Goal: Task Accomplishment & Management: Complete application form

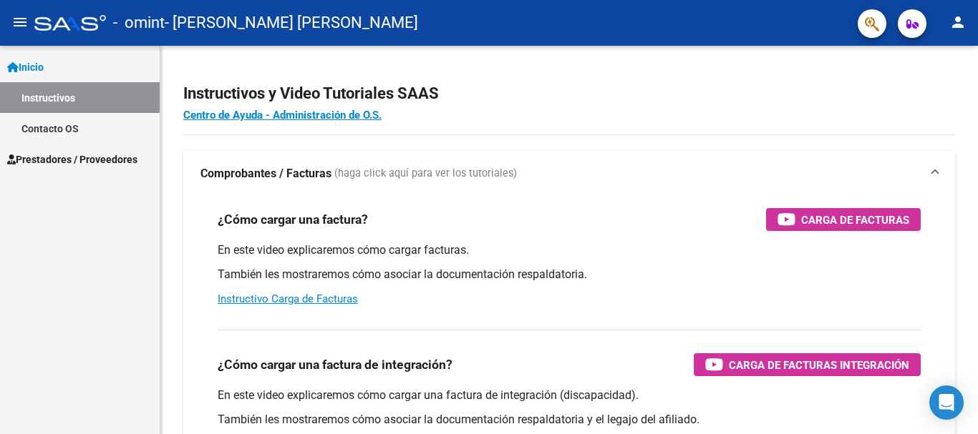
click at [102, 154] on span "Prestadores / Proveedores" at bounding box center [72, 160] width 130 height 16
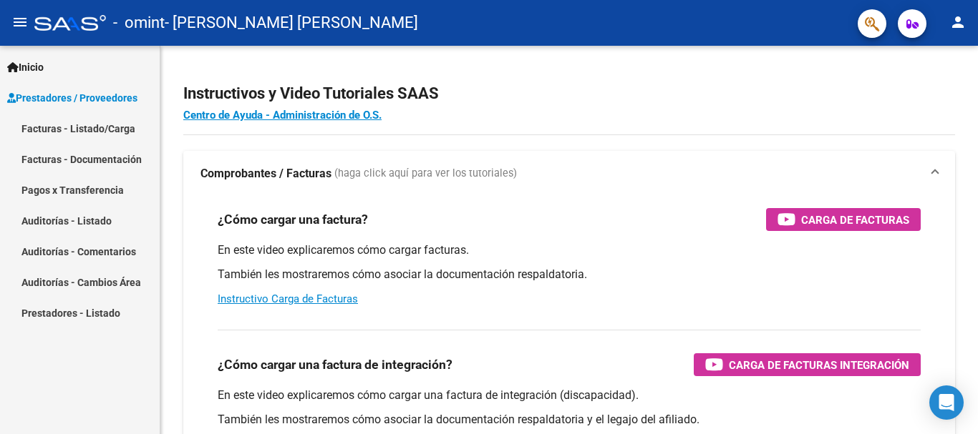
click at [89, 157] on link "Facturas - Documentación" at bounding box center [80, 159] width 160 height 31
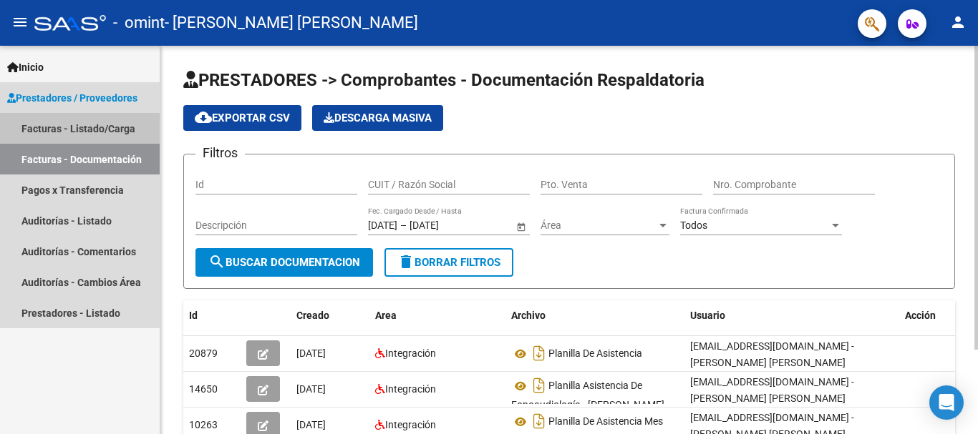
click at [103, 130] on link "Facturas - Listado/Carga" at bounding box center [80, 128] width 160 height 31
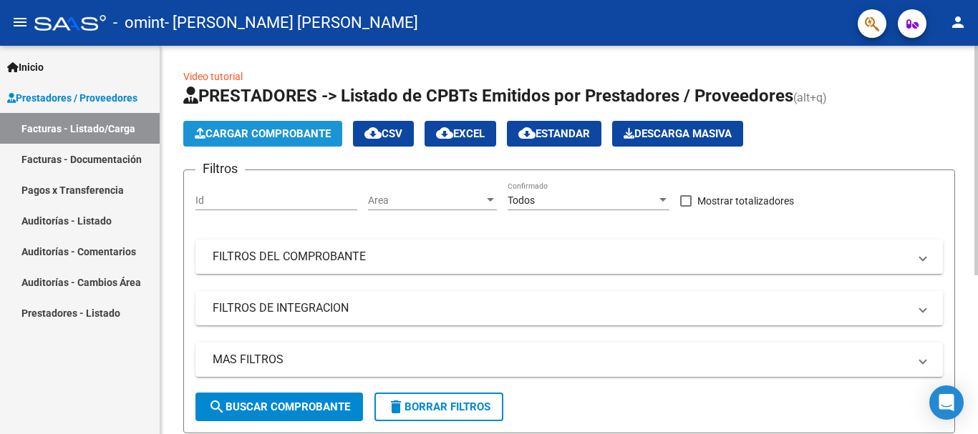
click at [297, 130] on span "Cargar Comprobante" at bounding box center [263, 133] width 136 height 13
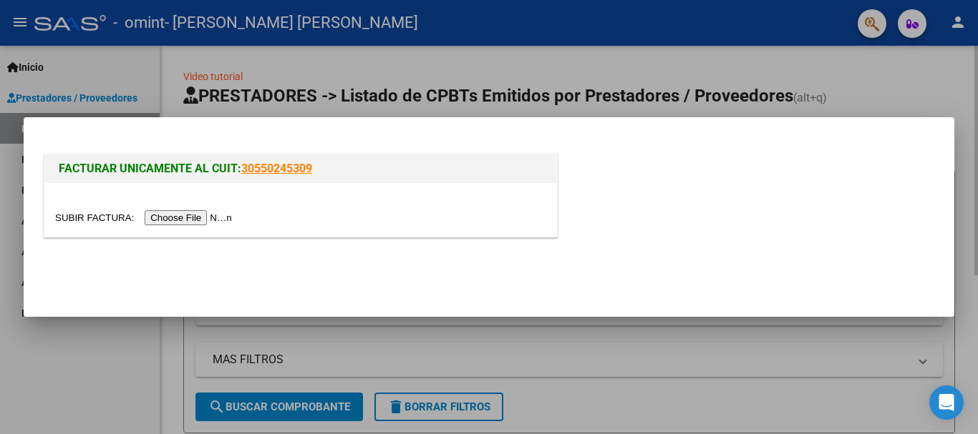
click at [755, 77] on div at bounding box center [489, 217] width 978 height 434
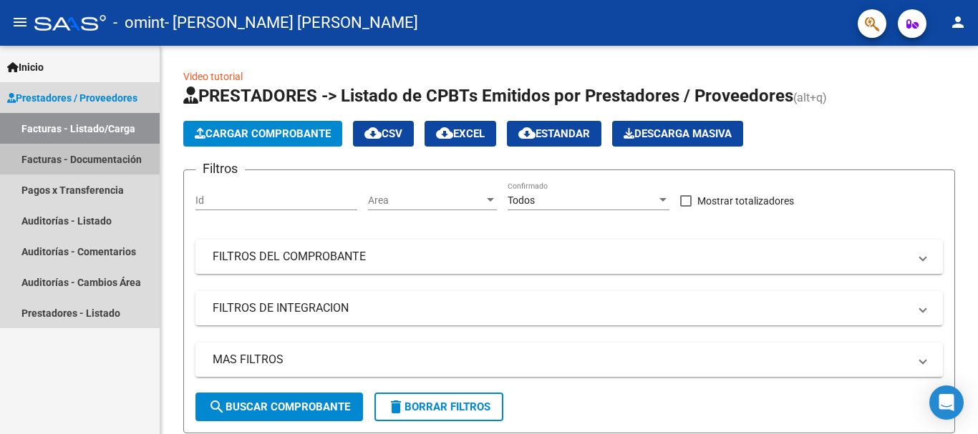
click at [98, 161] on link "Facturas - Documentación" at bounding box center [80, 159] width 160 height 31
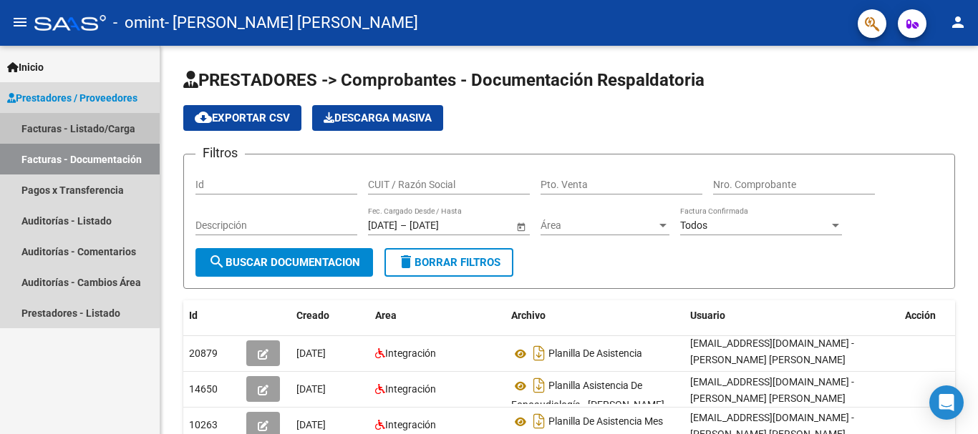
click at [57, 125] on link "Facturas - Listado/Carga" at bounding box center [80, 128] width 160 height 31
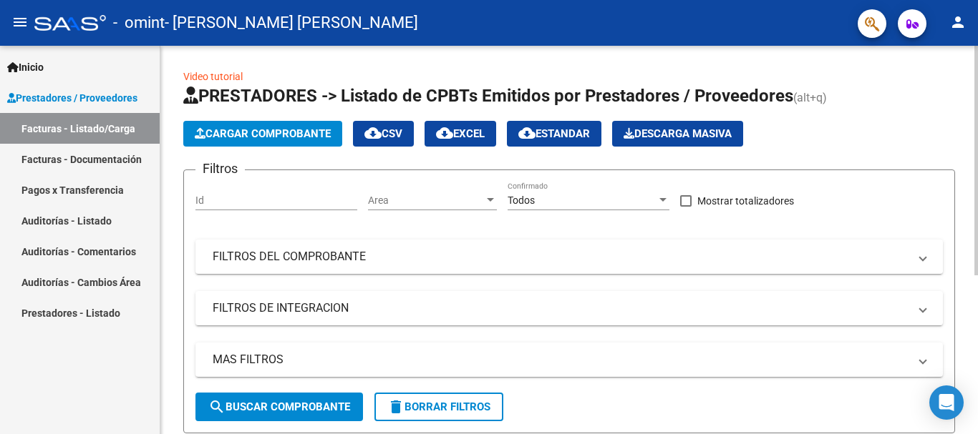
click at [263, 131] on span "Cargar Comprobante" at bounding box center [263, 133] width 136 height 13
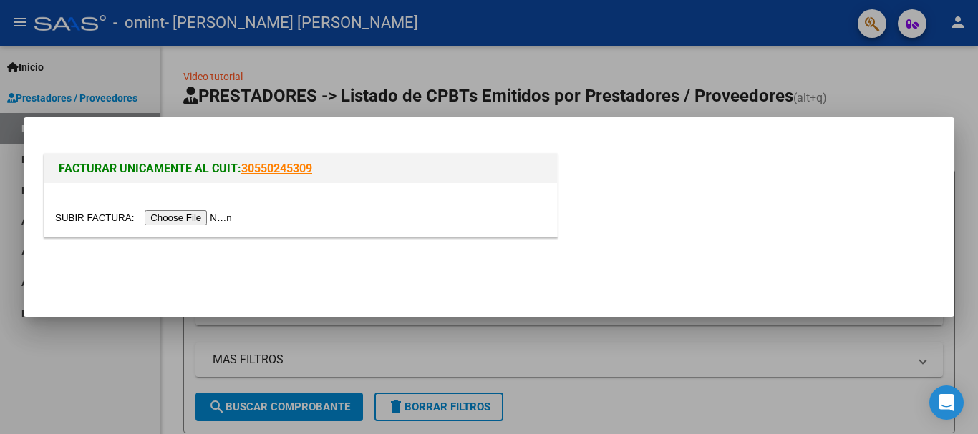
click at [220, 220] on input "file" at bounding box center [145, 217] width 181 height 15
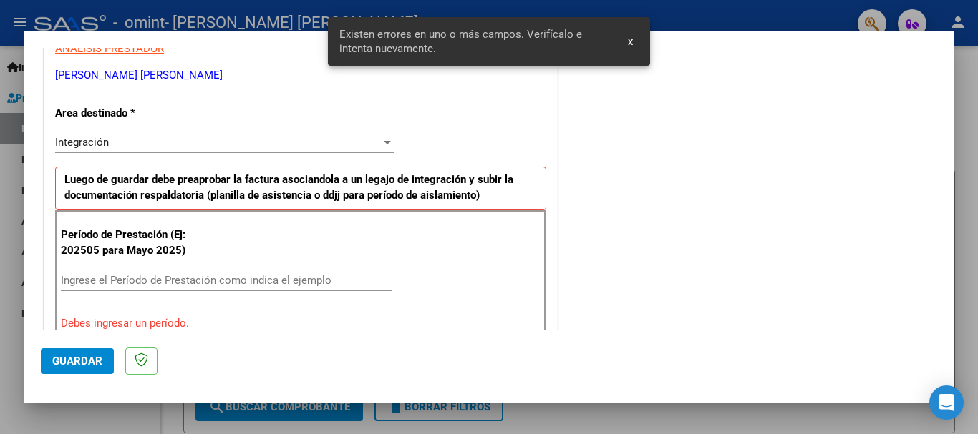
scroll to position [288, 0]
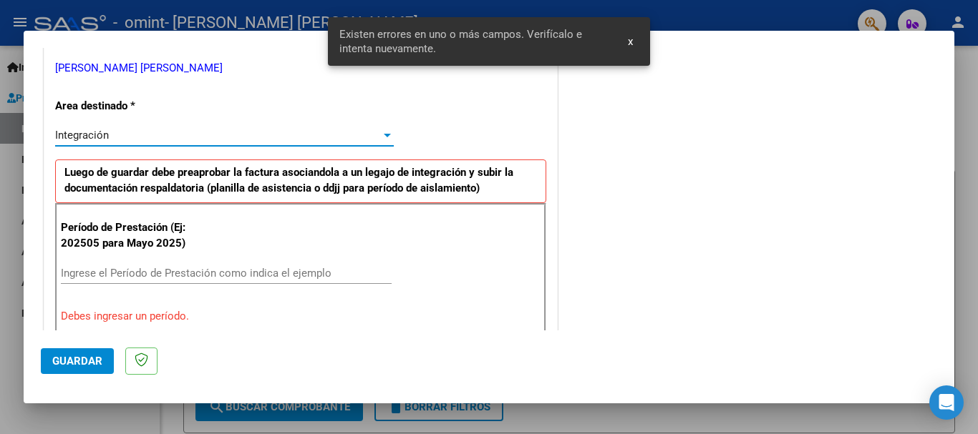
click at [229, 134] on div "Integración" at bounding box center [218, 135] width 326 height 13
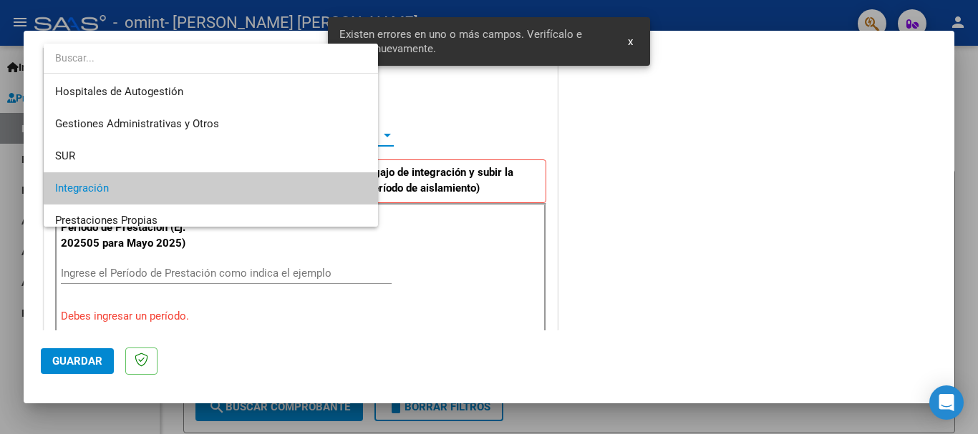
scroll to position [54, 0]
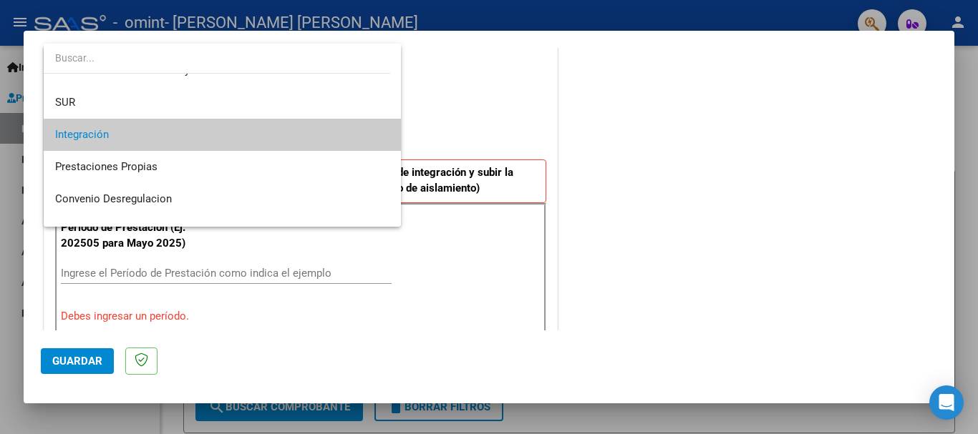
click at [231, 137] on span "Integración" at bounding box center [222, 135] width 334 height 32
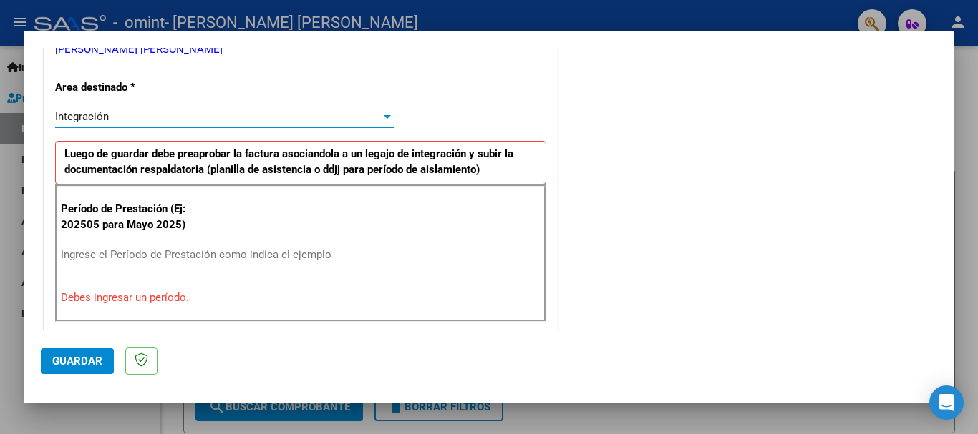
scroll to position [383, 0]
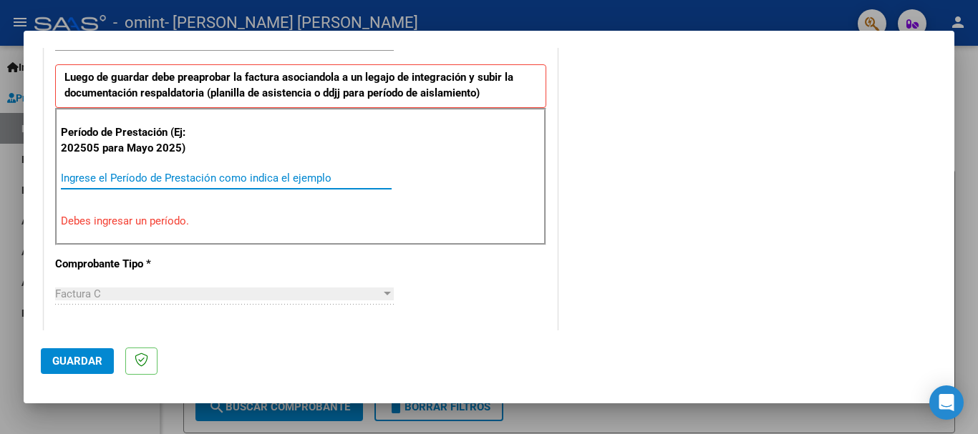
click at [224, 179] on input "Ingrese el Período de Prestación como indica el ejemplo" at bounding box center [226, 178] width 331 height 13
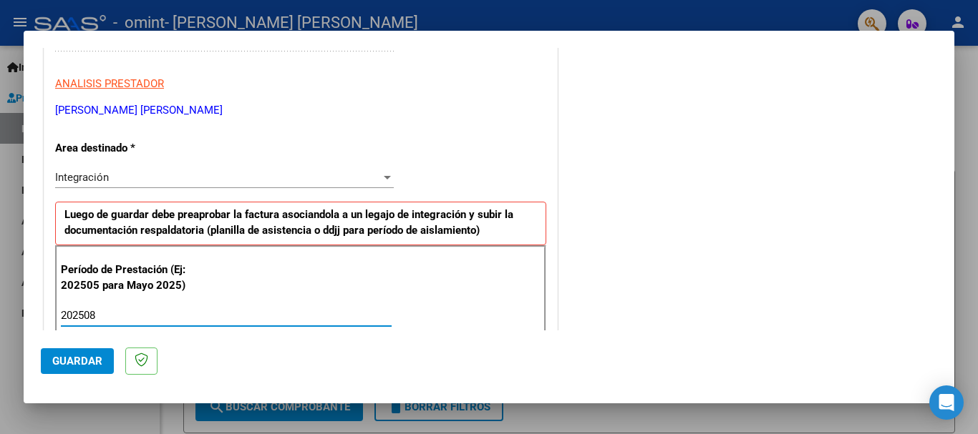
scroll to position [309, 0]
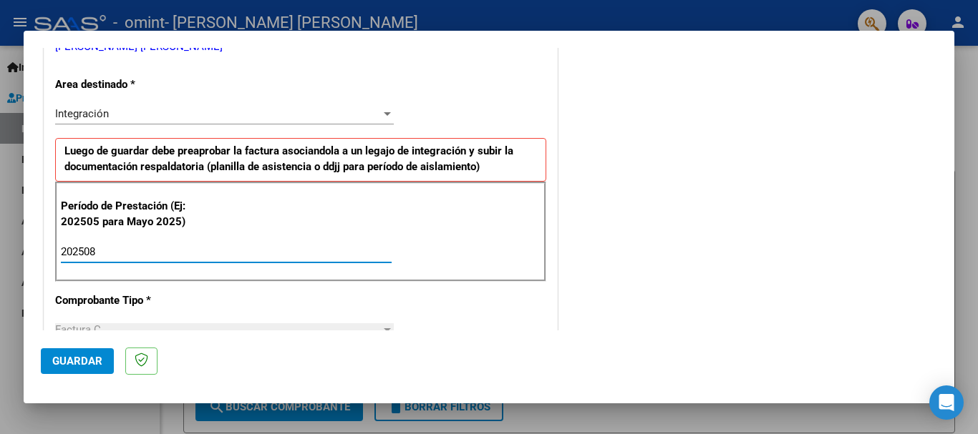
drag, startPoint x: 192, startPoint y: 246, endPoint x: 317, endPoint y: 225, distance: 127.0
click at [193, 246] on input "202508" at bounding box center [226, 252] width 331 height 13
type input "202508"
click at [89, 364] on span "Guardar" at bounding box center [77, 361] width 50 height 13
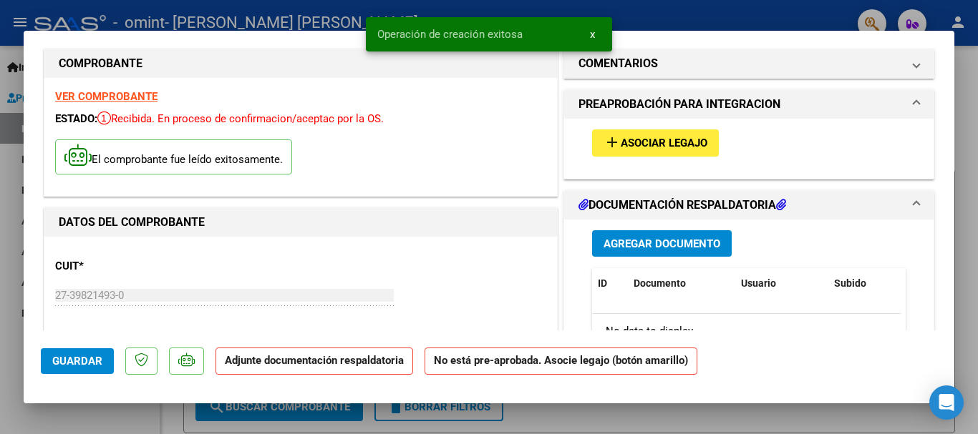
scroll to position [143, 0]
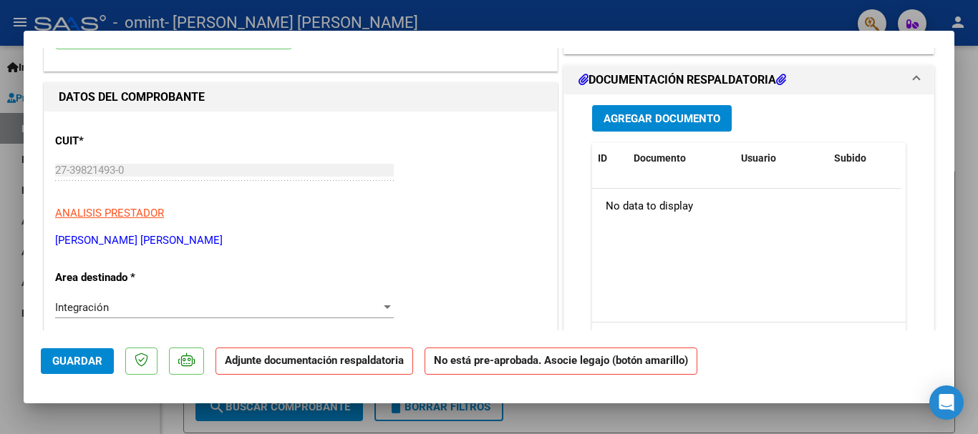
click at [671, 114] on span "Agregar Documento" at bounding box center [661, 118] width 117 height 13
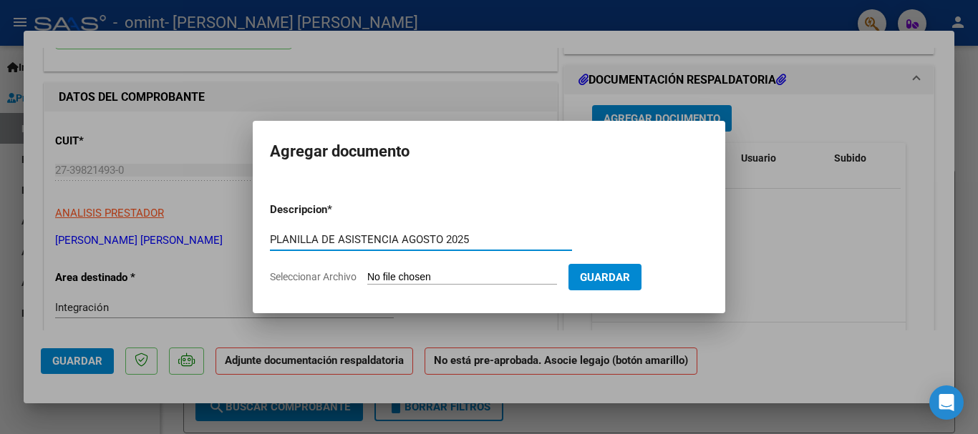
type input "PLANILLA DE ASISTENCIA AGOSTO 2025"
click at [515, 276] on input "Seleccionar Archivo" at bounding box center [462, 278] width 190 height 14
type input "C:\fakepath\[PERSON_NAME] - Planilla Agosto.pdf"
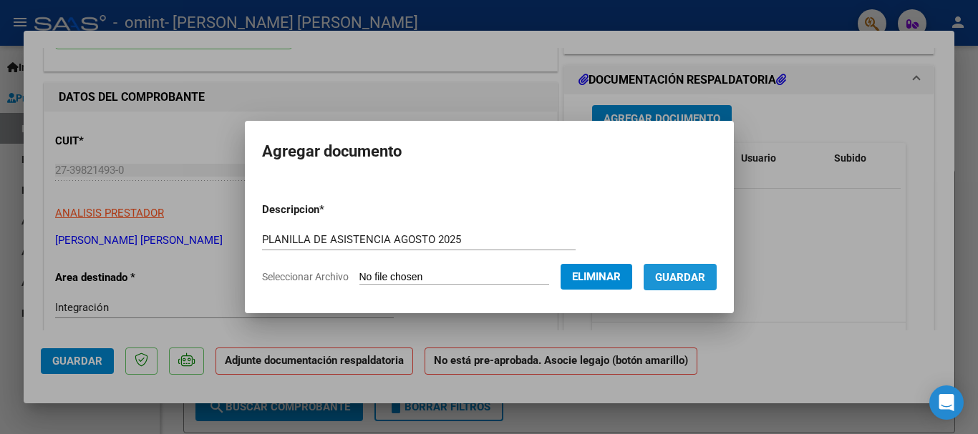
click at [705, 276] on span "Guardar" at bounding box center [680, 277] width 50 height 13
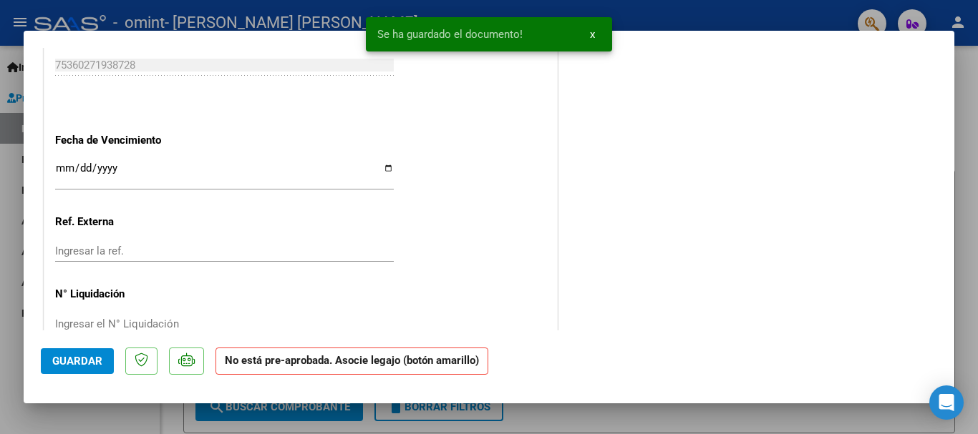
scroll to position [961, 0]
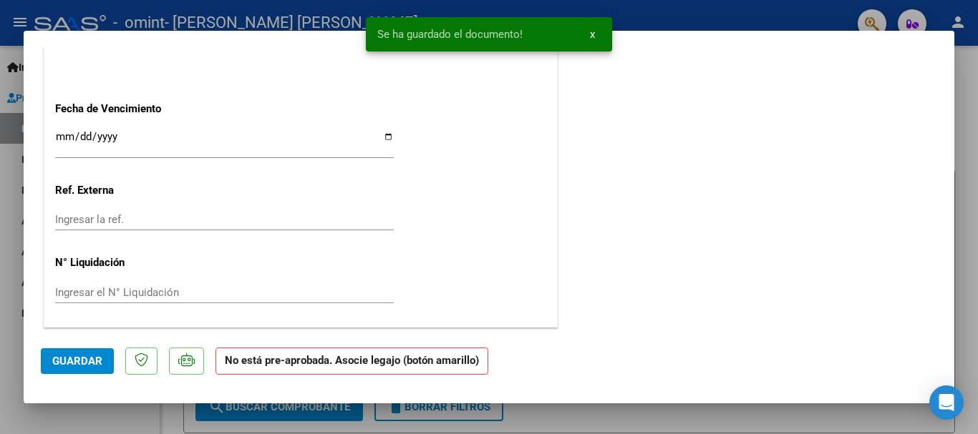
click at [89, 361] on span "Guardar" at bounding box center [77, 361] width 50 height 13
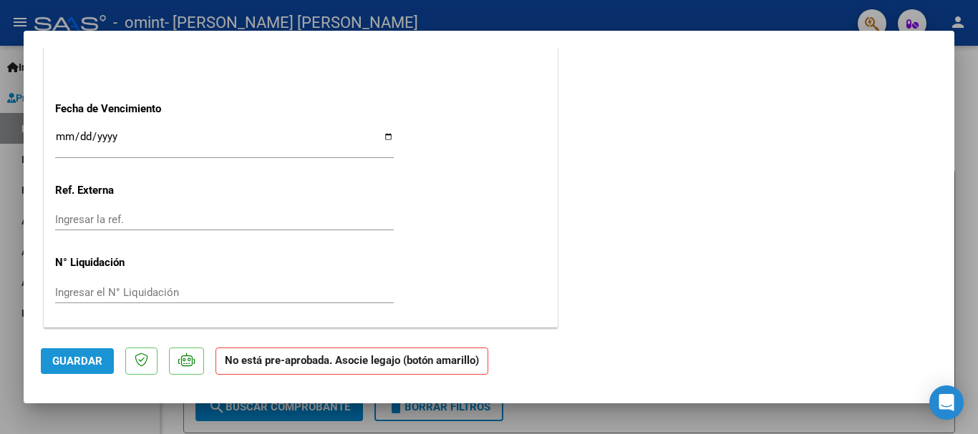
click at [99, 351] on button "Guardar" at bounding box center [77, 362] width 73 height 26
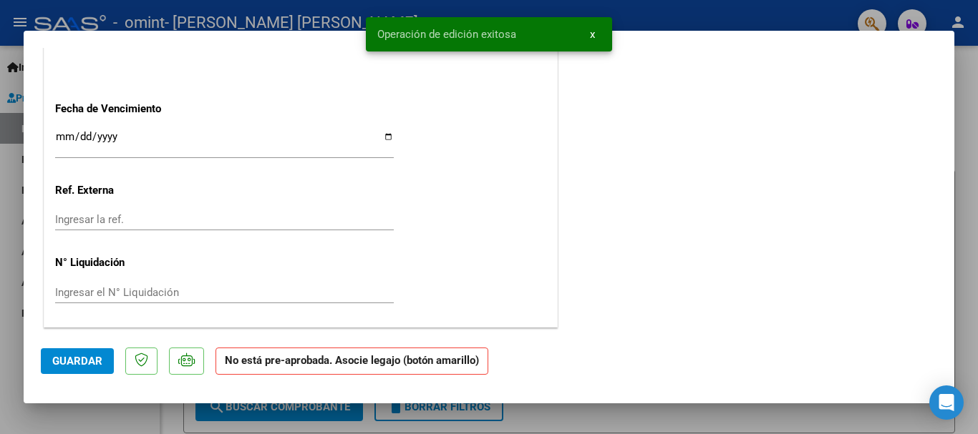
drag, startPoint x: 594, startPoint y: 32, endPoint x: 805, endPoint y: 23, distance: 210.7
click at [598, 33] on button "x" at bounding box center [592, 34] width 28 height 26
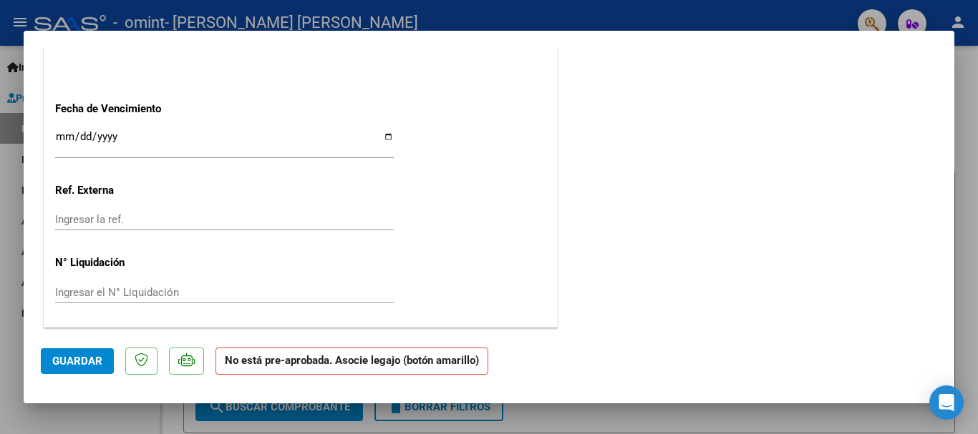
click at [904, 9] on div at bounding box center [489, 217] width 978 height 434
type input "$ 0,00"
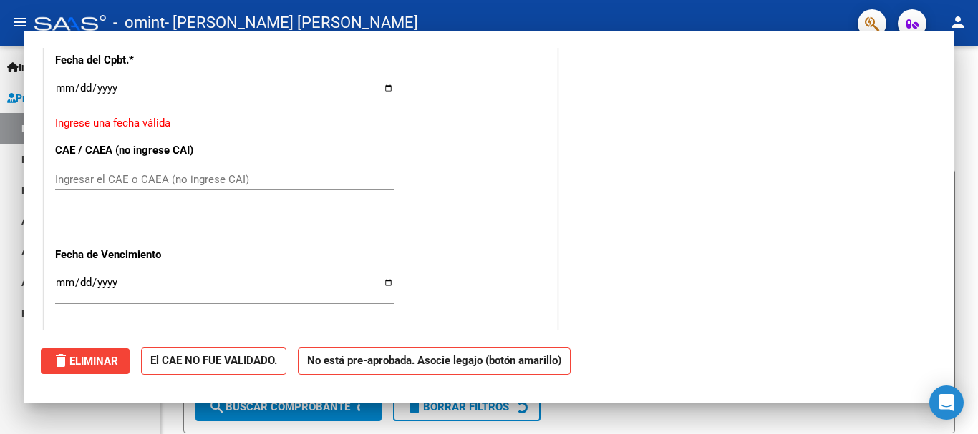
scroll to position [1107, 0]
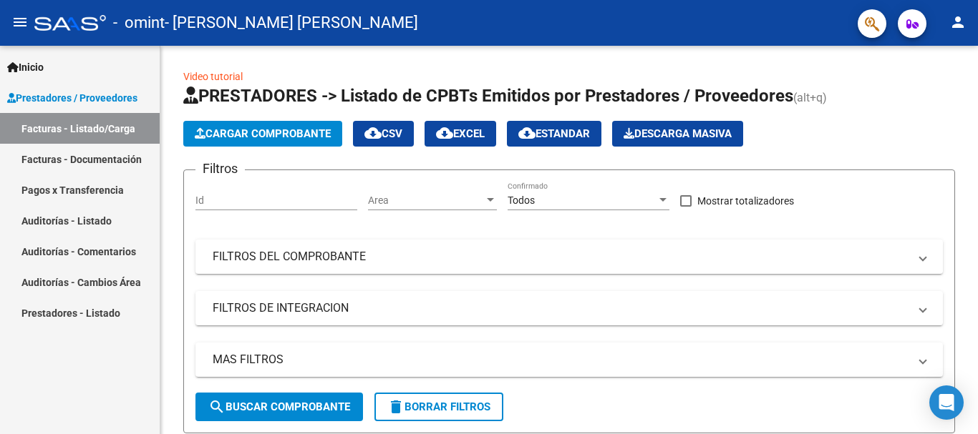
click at [78, 169] on link "Facturas - Documentación" at bounding box center [80, 159] width 160 height 31
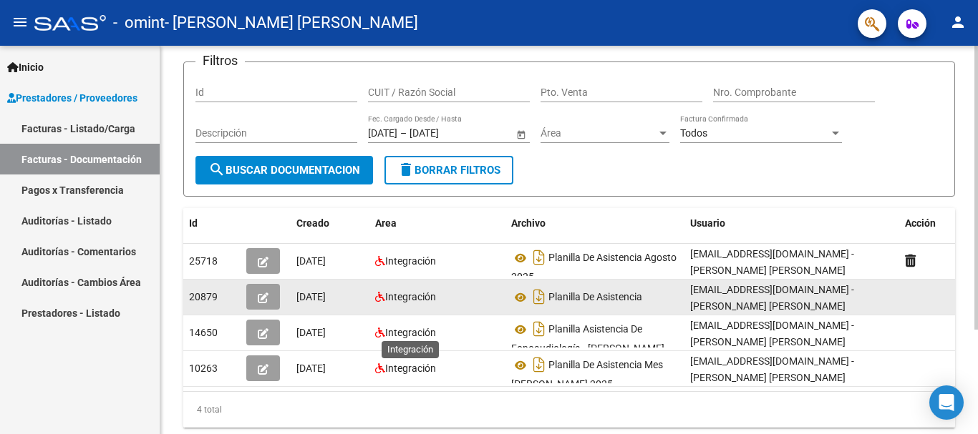
scroll to position [95, 0]
